Goal: Task Accomplishment & Management: Manage account settings

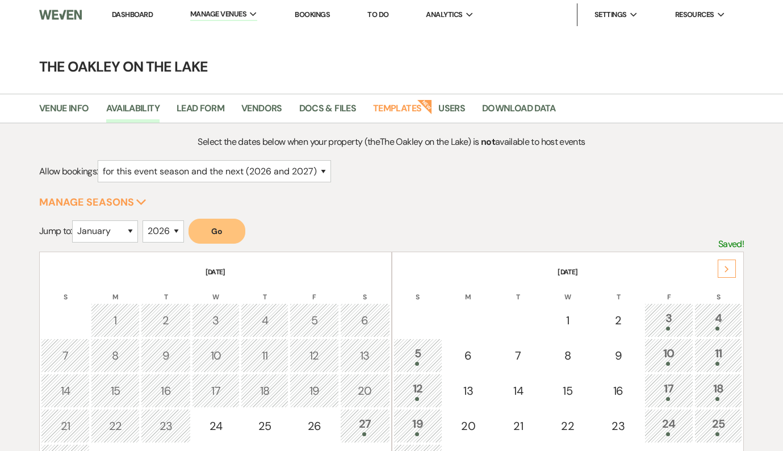
click at [304, 9] on li "Bookings" at bounding box center [312, 14] width 47 height 23
click at [300, 18] on link "Bookings" at bounding box center [312, 15] width 35 height 10
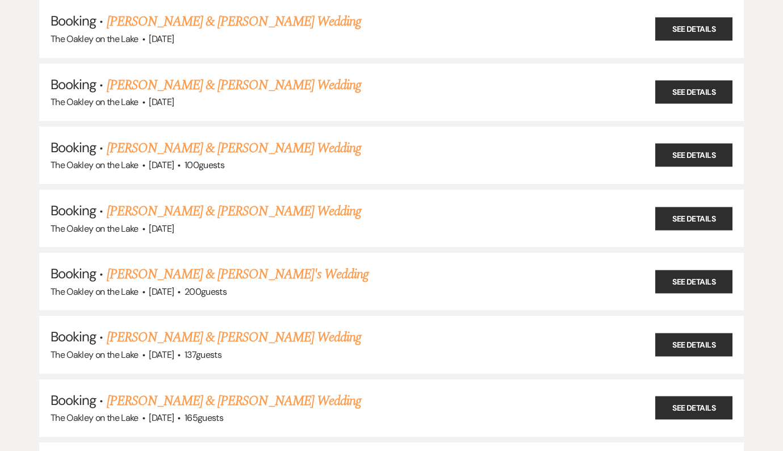
scroll to position [772, 0]
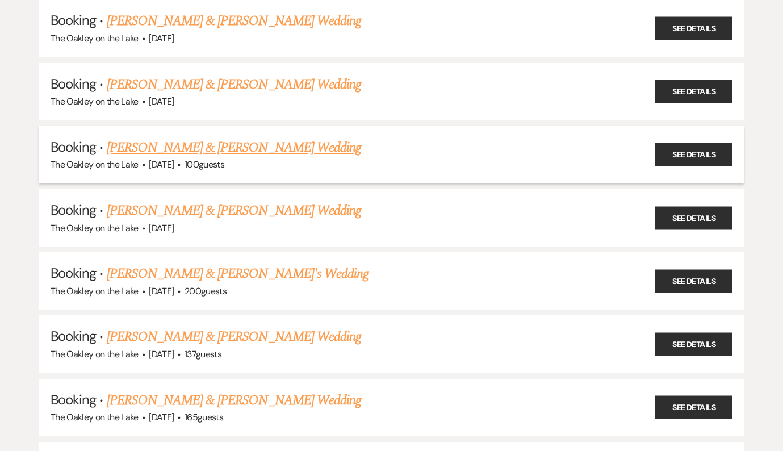
click at [257, 137] on link "[PERSON_NAME] & [PERSON_NAME] Wedding" at bounding box center [234, 147] width 254 height 20
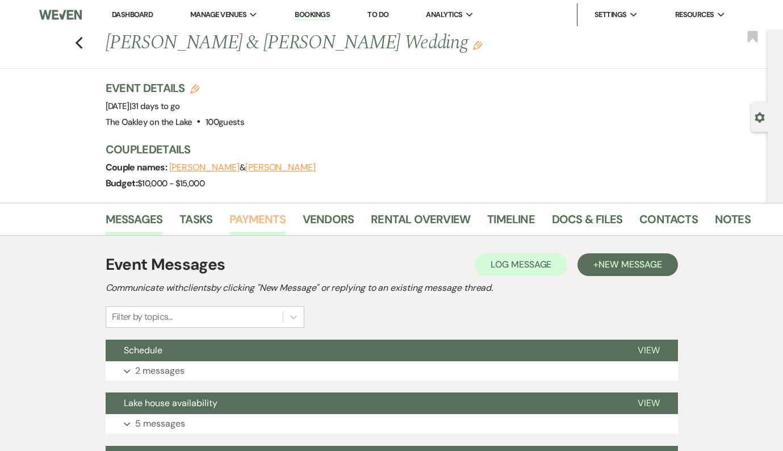
click at [260, 225] on link "Payments" at bounding box center [257, 222] width 56 height 25
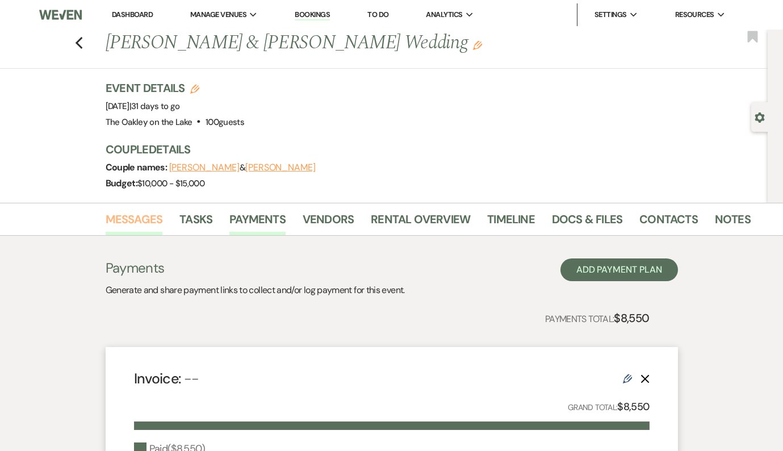
click at [149, 214] on link "Messages" at bounding box center [134, 222] width 57 height 25
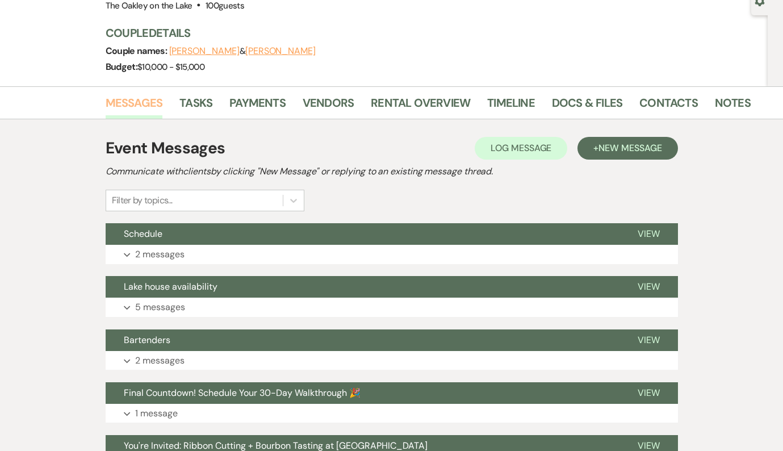
scroll to position [124, 0]
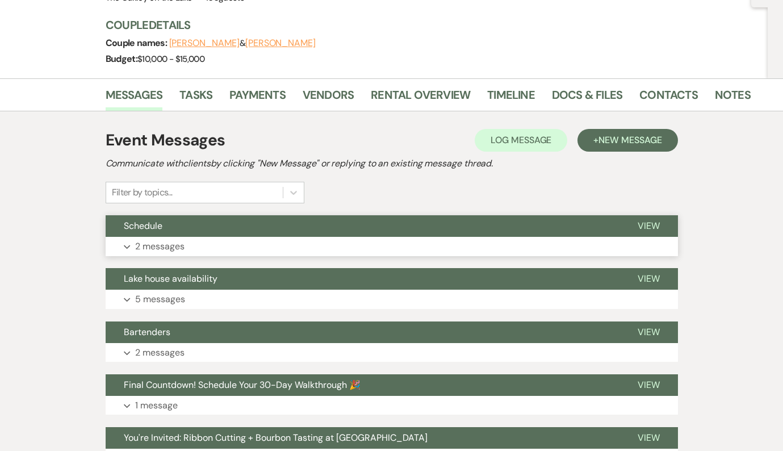
click at [154, 235] on button "Schedule" at bounding box center [363, 226] width 514 height 22
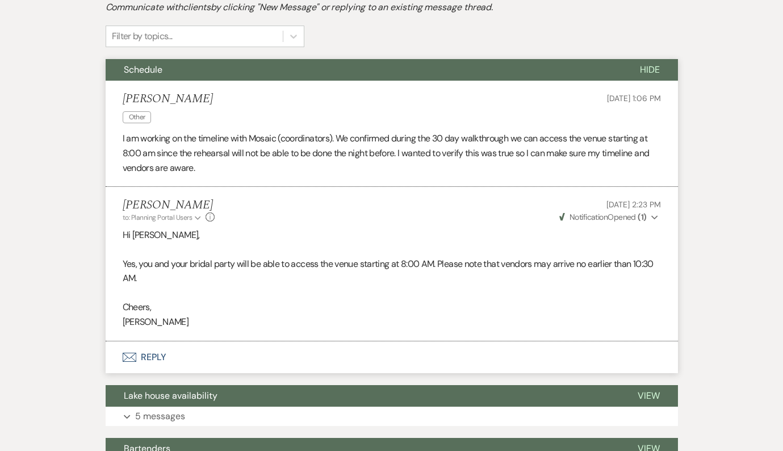
scroll to position [284, 0]
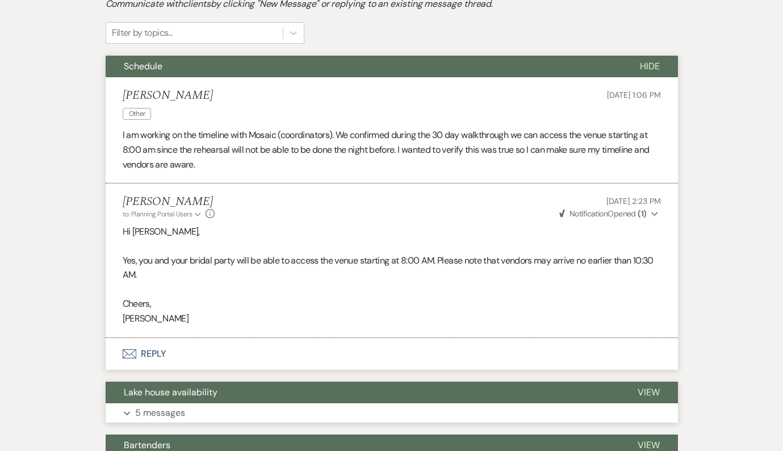
click at [194, 409] on button "Expand 5 messages" at bounding box center [392, 412] width 573 height 19
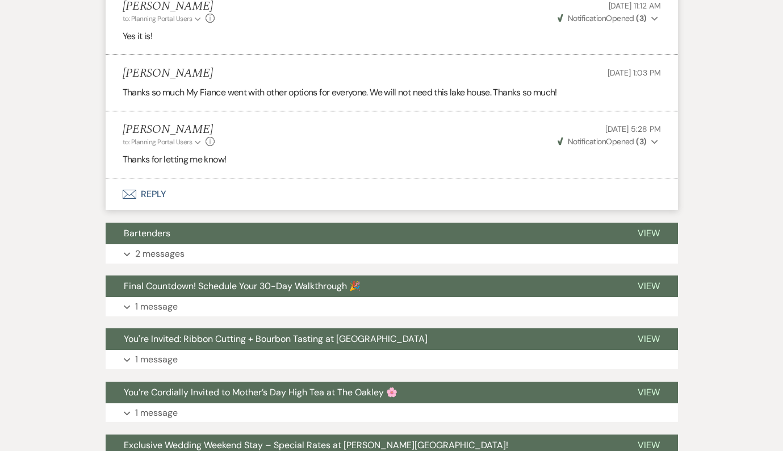
scroll to position [901, 0]
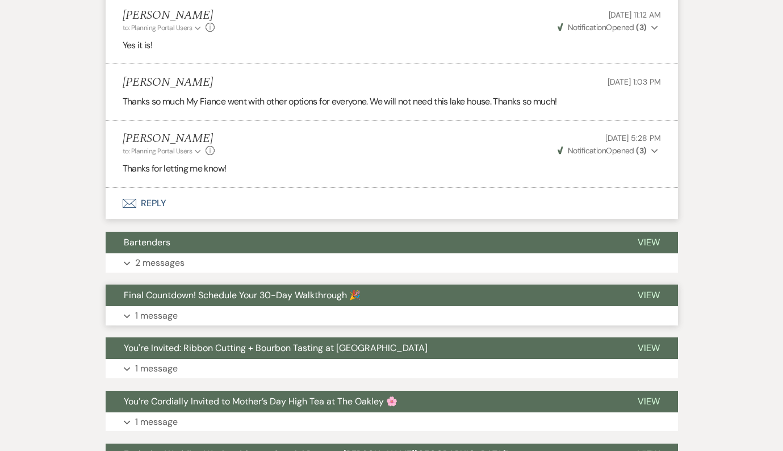
click at [222, 298] on span "Final Countdown! Schedule Your 30-Day Walkthrough 🎉" at bounding box center [242, 295] width 237 height 12
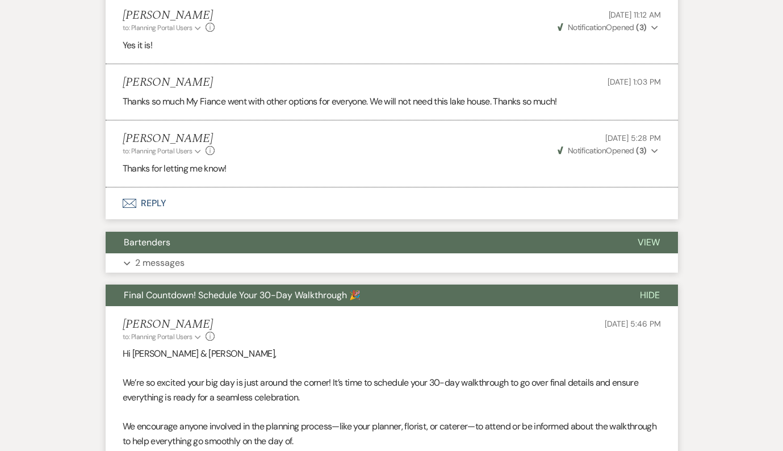
click at [216, 252] on button "Bartenders" at bounding box center [363, 243] width 514 height 22
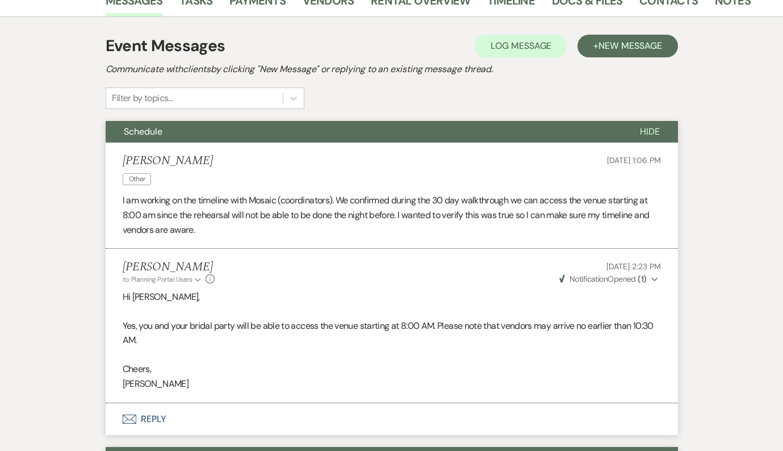
scroll to position [0, 0]
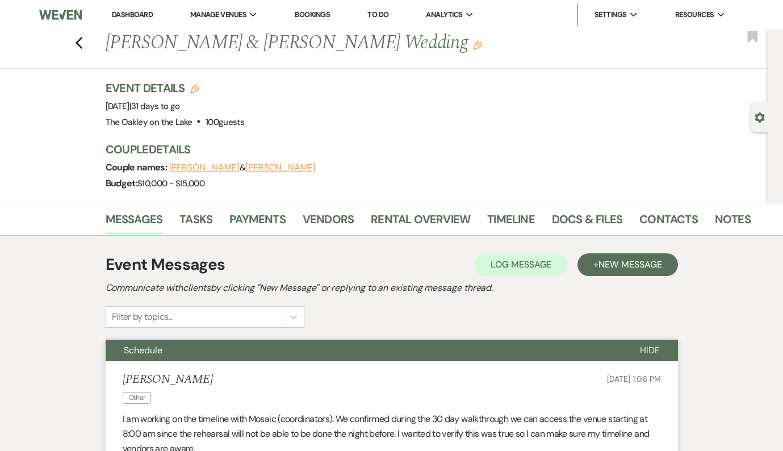
click at [311, 14] on link "Bookings" at bounding box center [312, 15] width 35 height 11
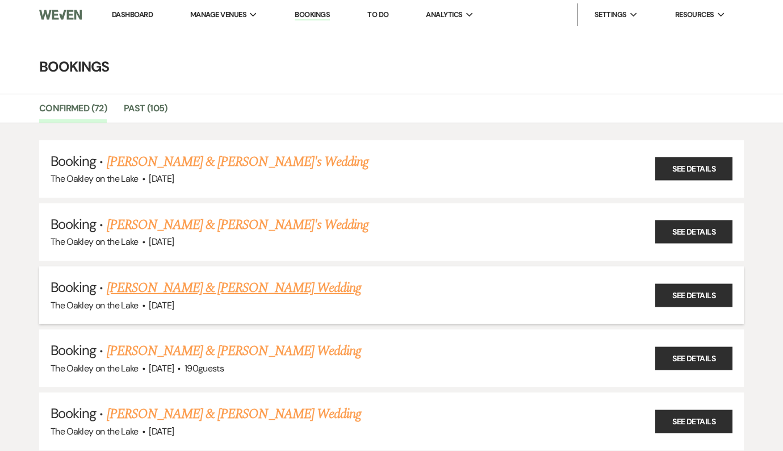
click at [239, 291] on link "[PERSON_NAME] & [PERSON_NAME] Wedding" at bounding box center [234, 288] width 254 height 20
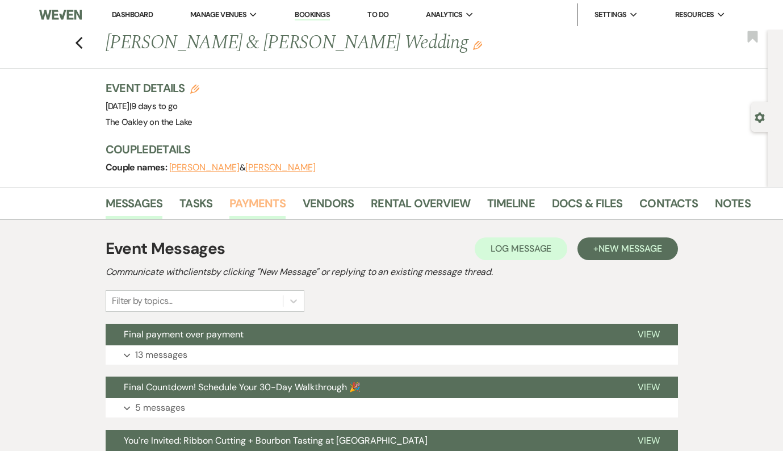
click at [251, 207] on link "Payments" at bounding box center [257, 206] width 56 height 25
